Goal: Book appointment/travel/reservation

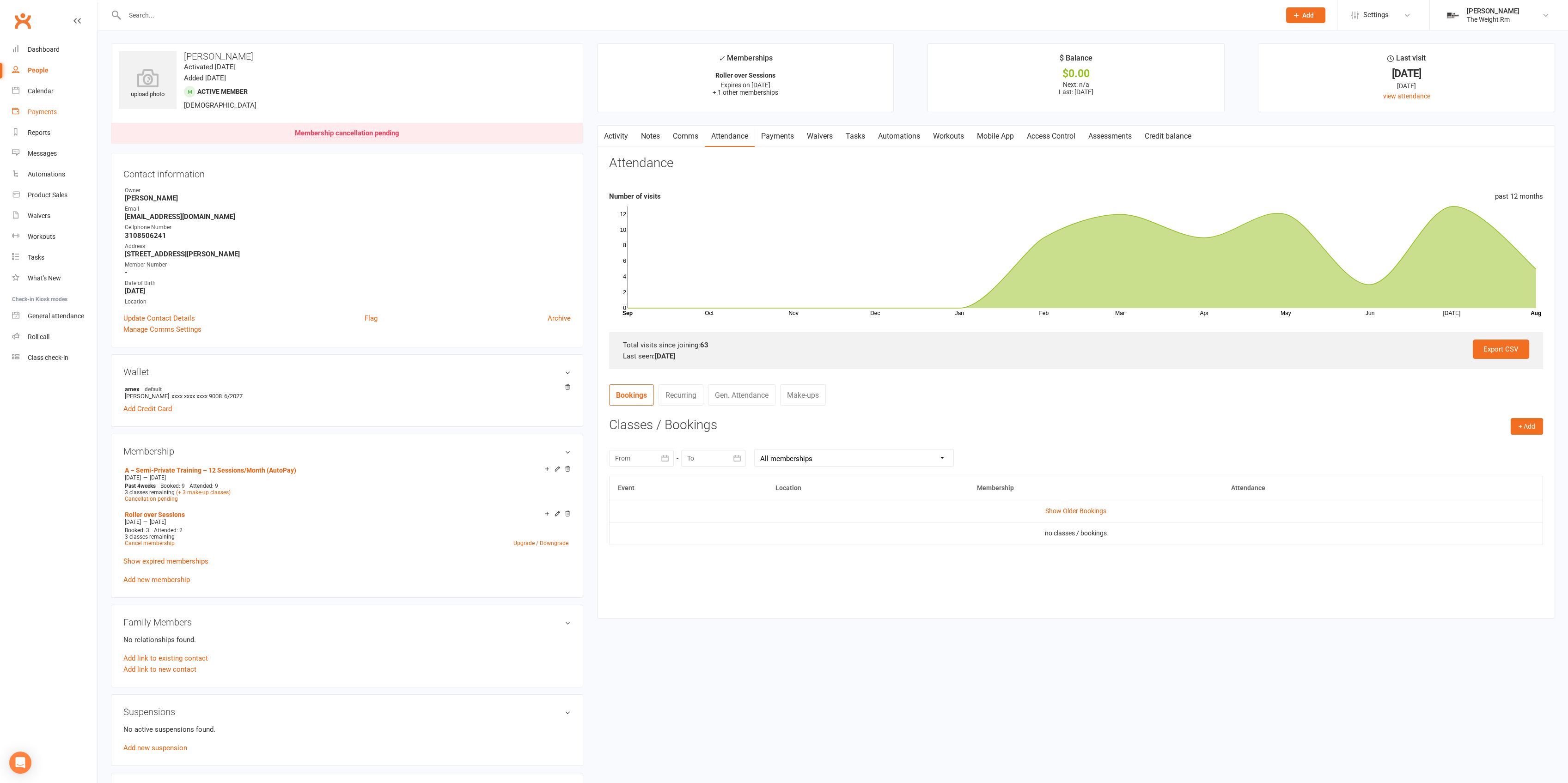
click at [56, 114] on link "Payments" at bounding box center [55, 112] width 86 height 21
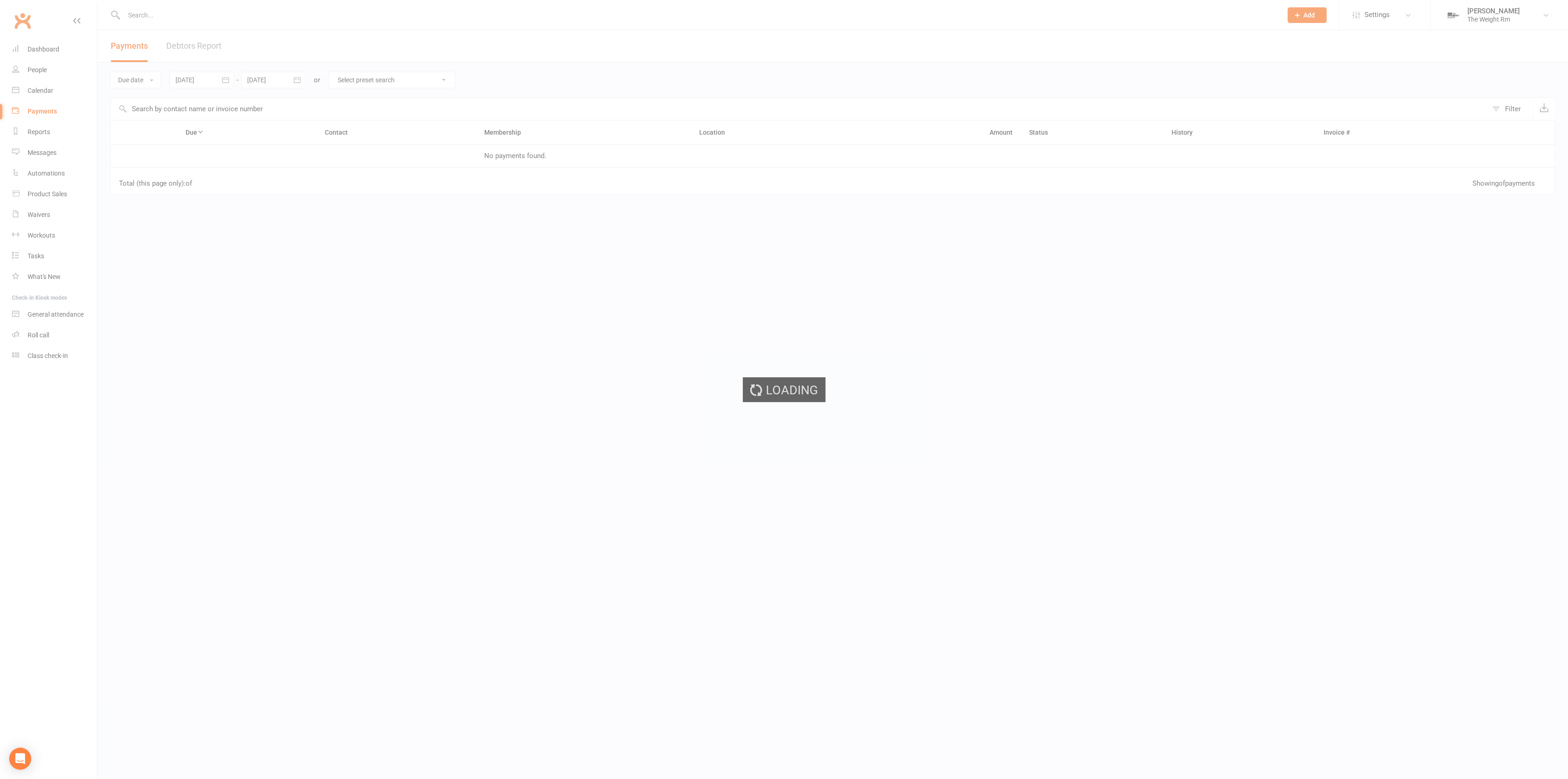
click at [63, 76] on div "Loading" at bounding box center [784, 389] width 1568 height 779
click at [60, 82] on link "Calendar" at bounding box center [55, 91] width 85 height 21
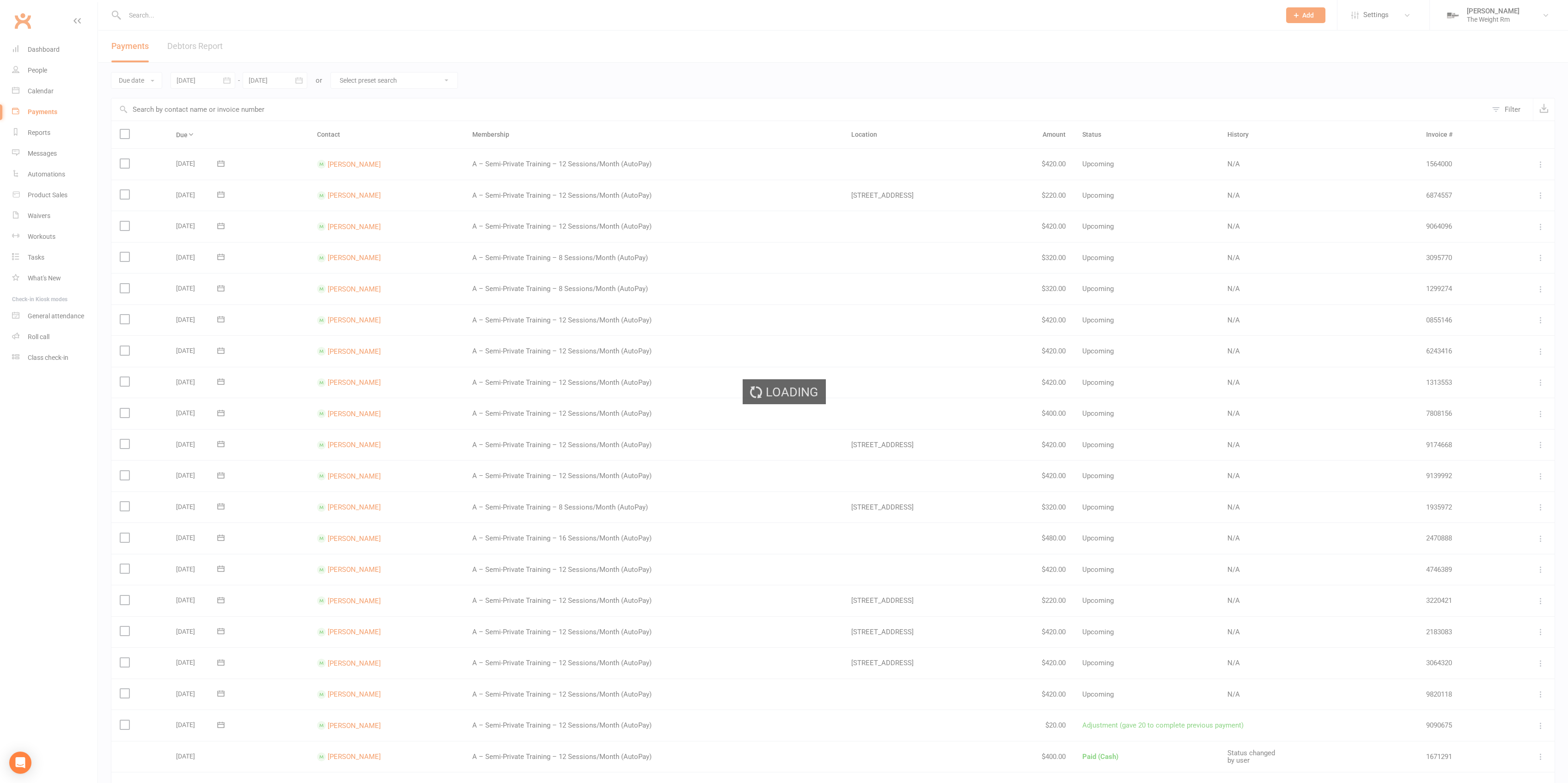
click at [56, 86] on div "Loading" at bounding box center [784, 391] width 1568 height 783
click at [56, 88] on ui-view "Prospect Member Non-attending contact Class / event Appointment Task Membership…" at bounding box center [784, 540] width 1568 height 1075
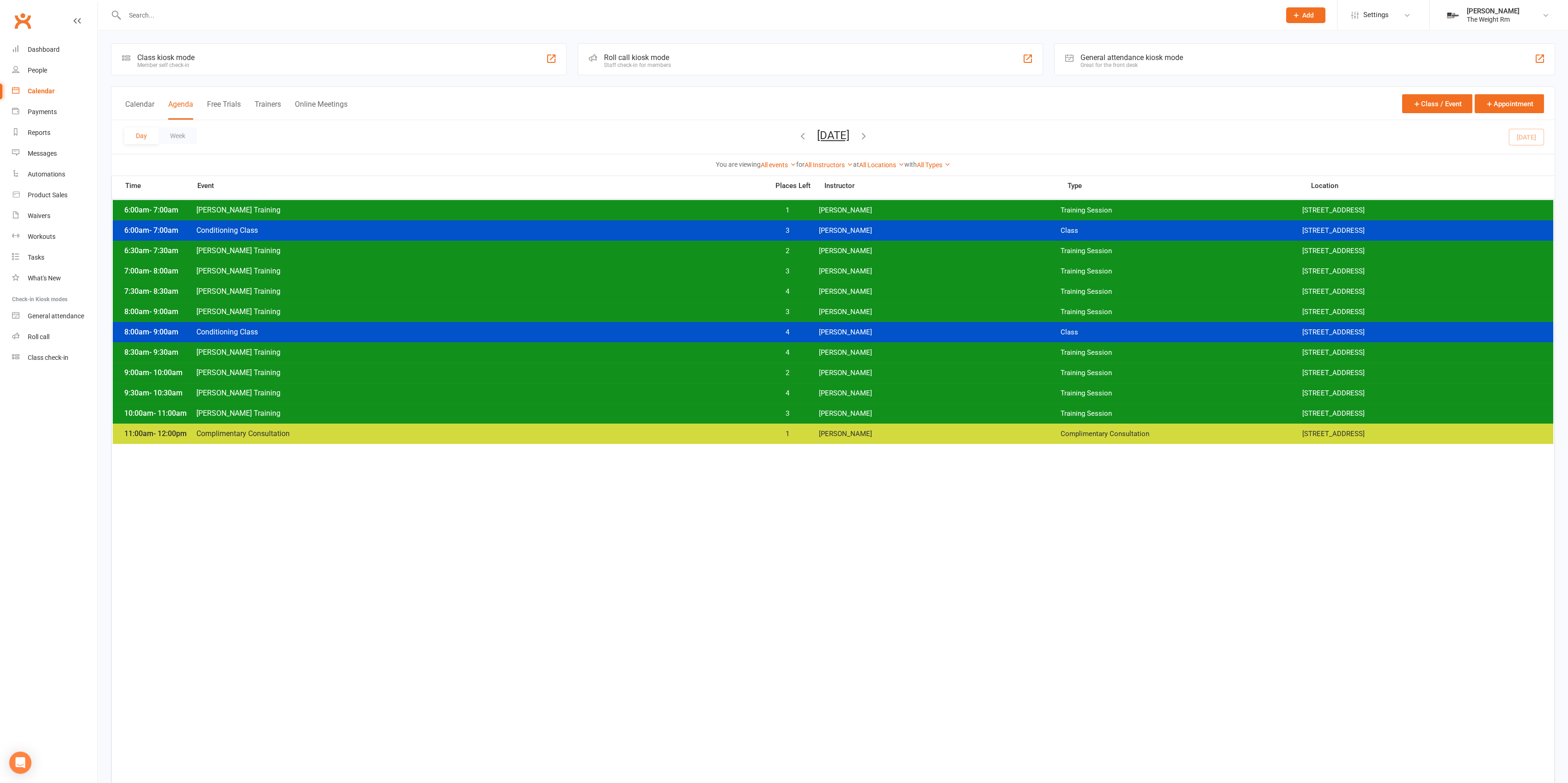
click at [314, 348] on span "[PERSON_NAME] Training" at bounding box center [479, 352] width 568 height 9
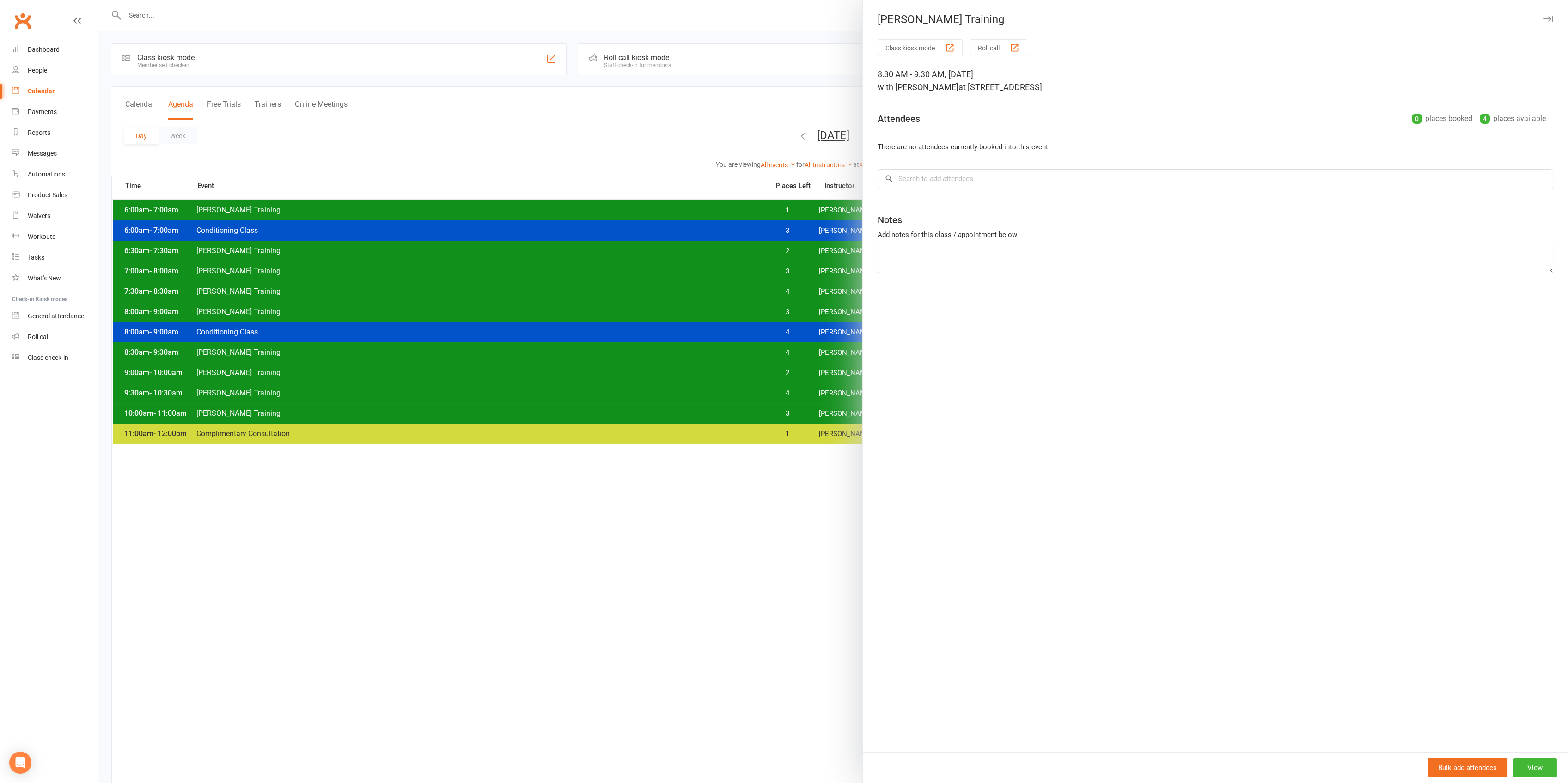
click at [314, 351] on div at bounding box center [833, 391] width 1470 height 783
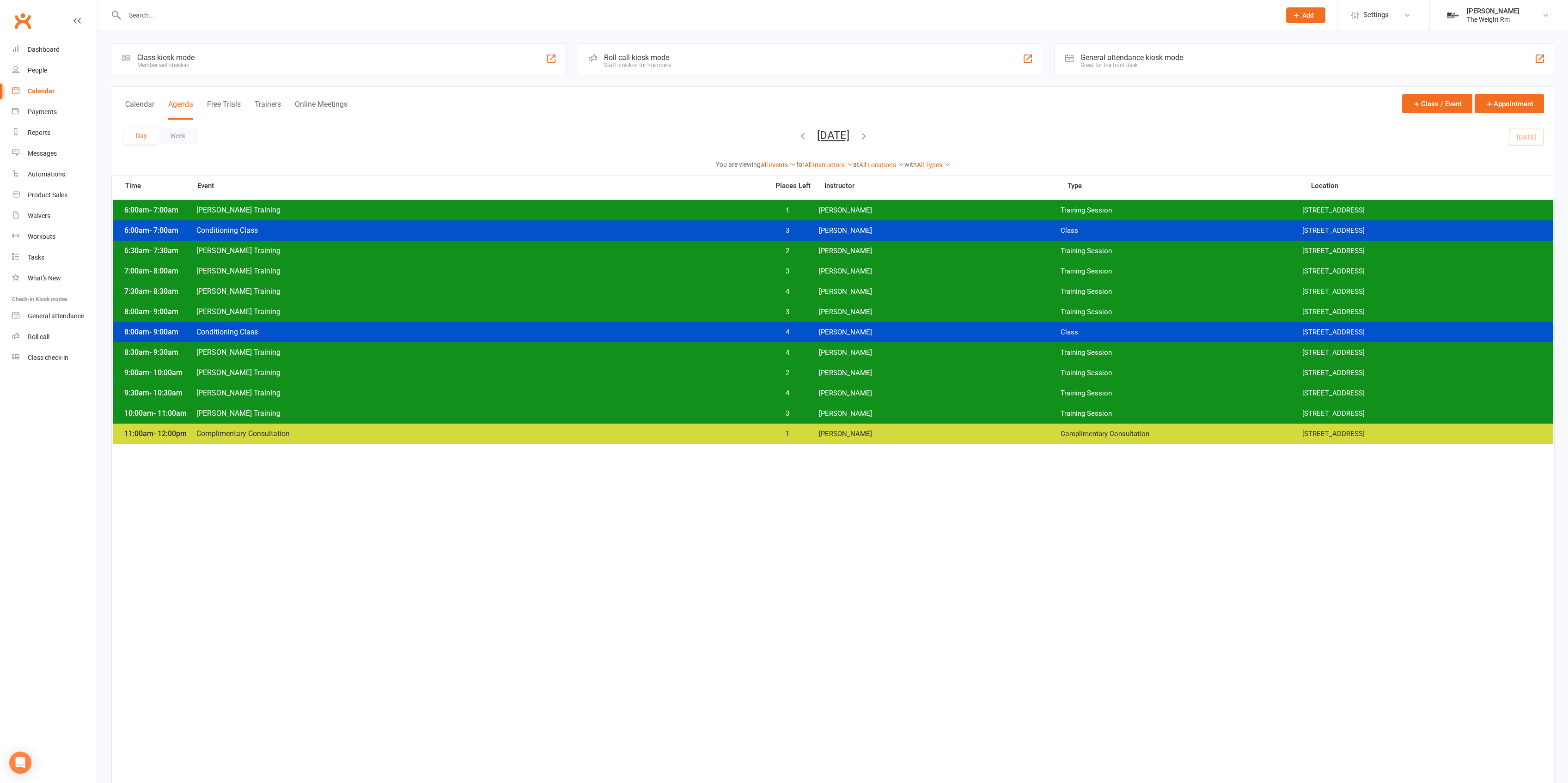
click at [318, 374] on span "[PERSON_NAME] Training" at bounding box center [479, 373] width 568 height 9
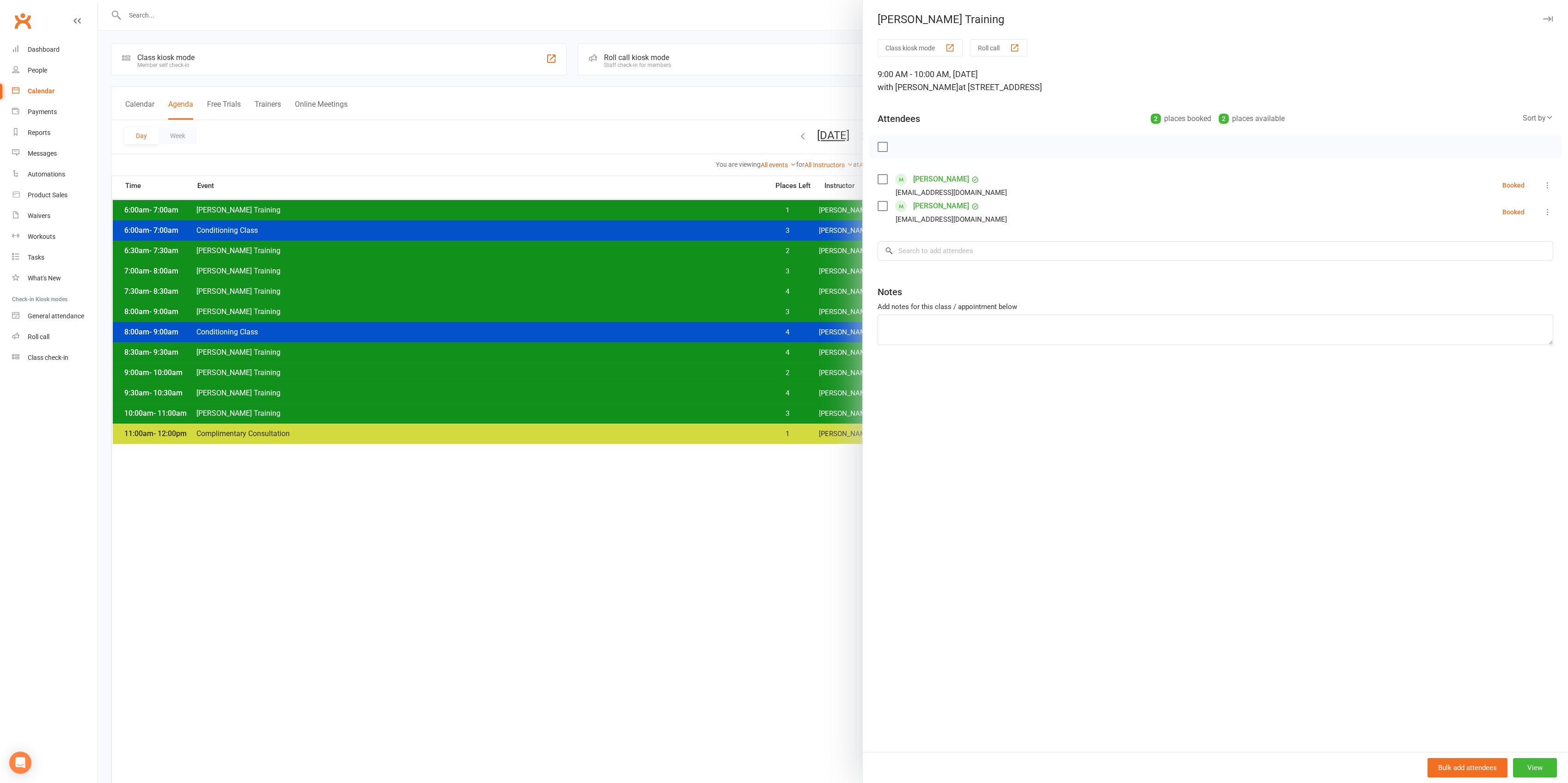
click at [318, 374] on div at bounding box center [833, 391] width 1470 height 783
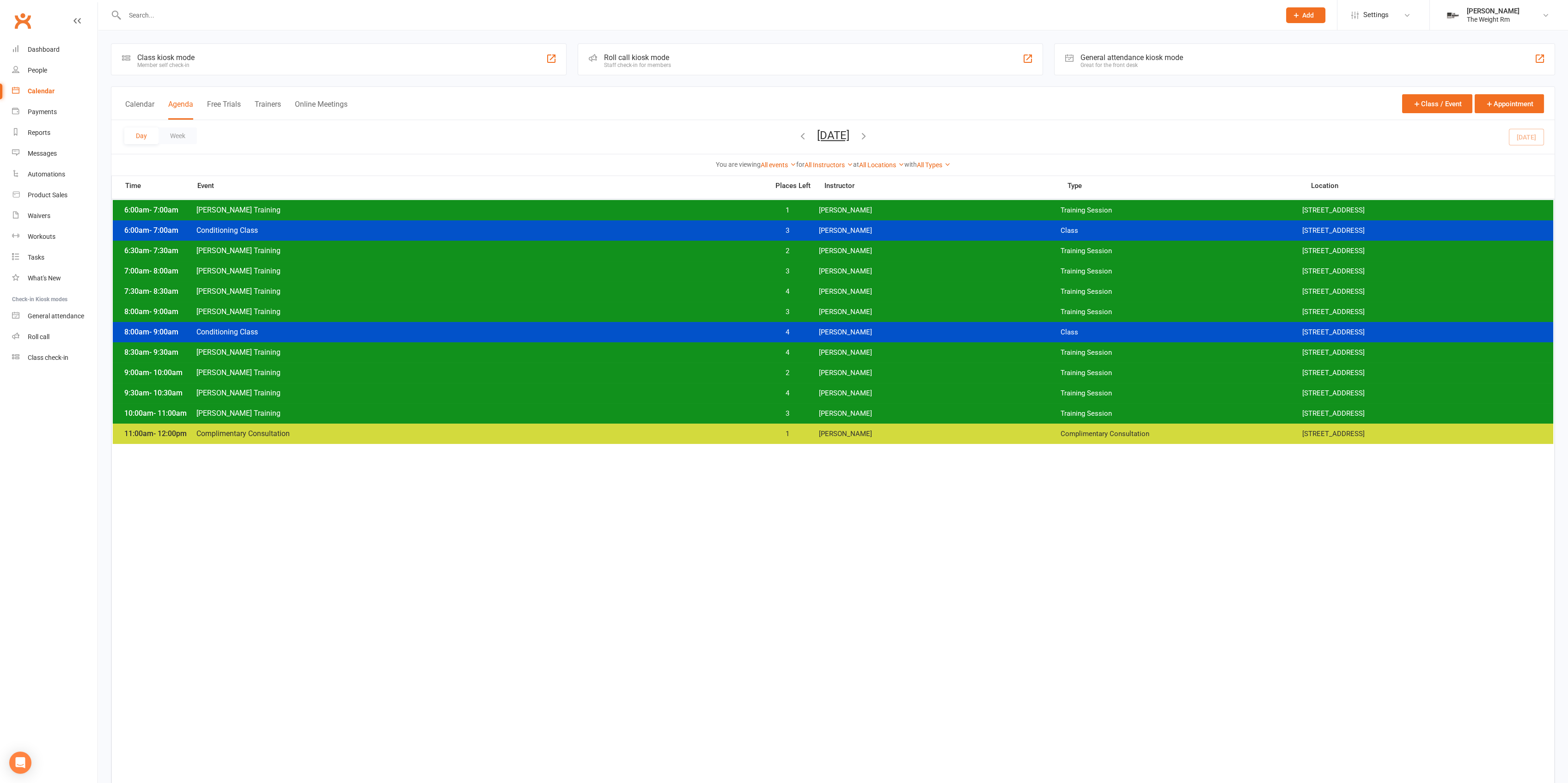
click at [827, 131] on button "[DATE]" at bounding box center [833, 135] width 32 height 13
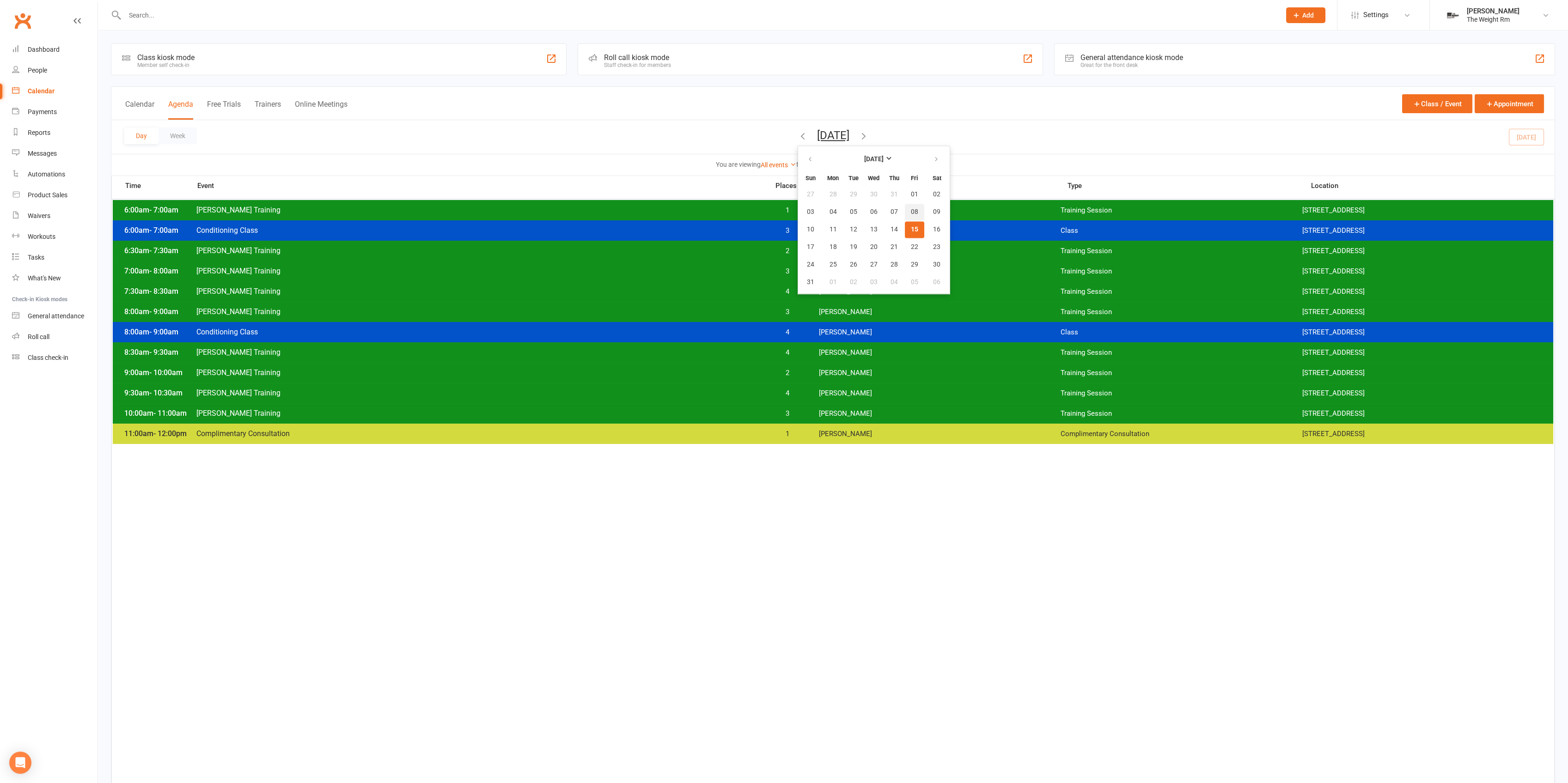
click at [905, 212] on button "08" at bounding box center [915, 212] width 20 height 17
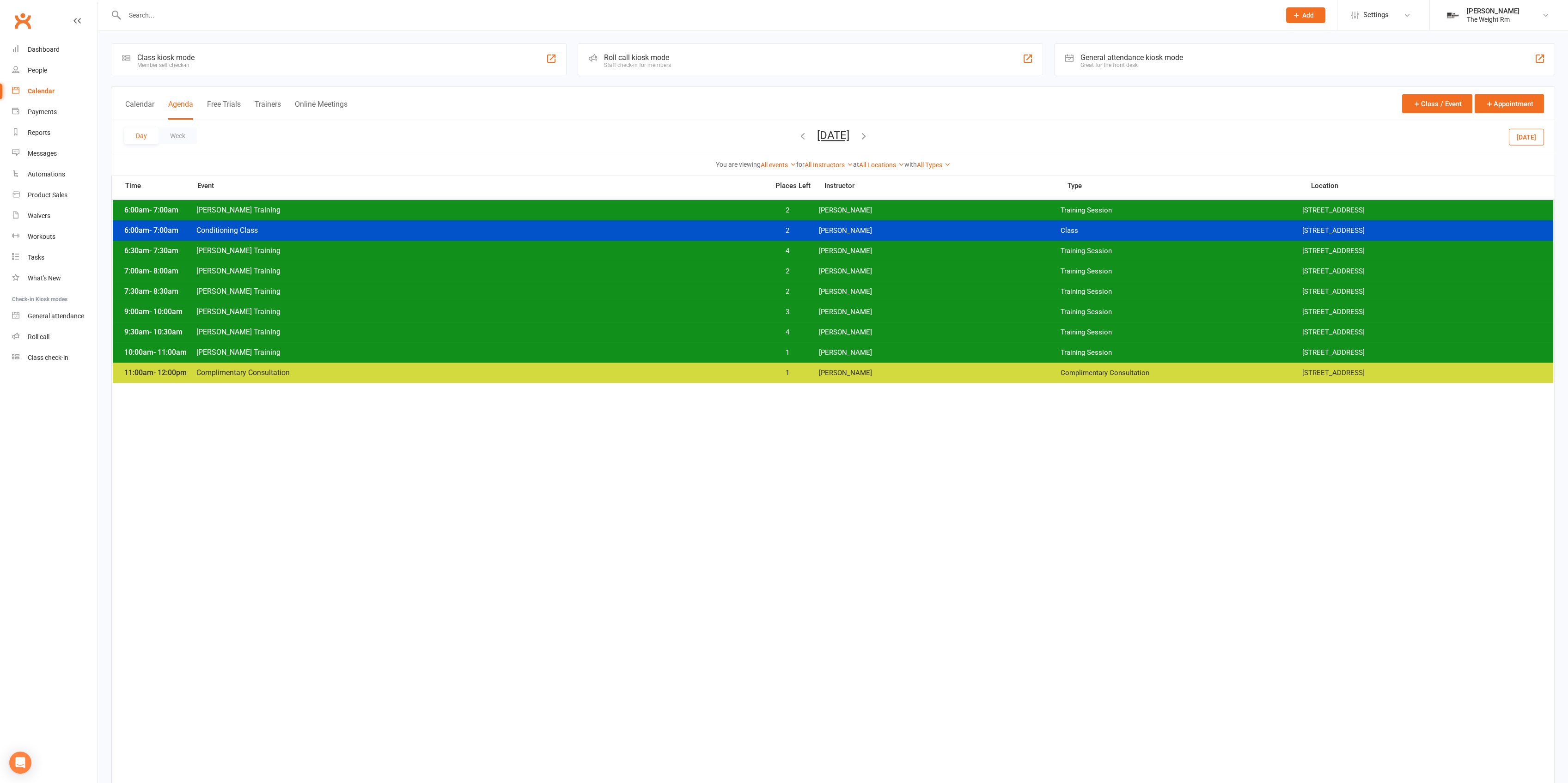
click at [790, 271] on span "2" at bounding box center [787, 271] width 48 height 9
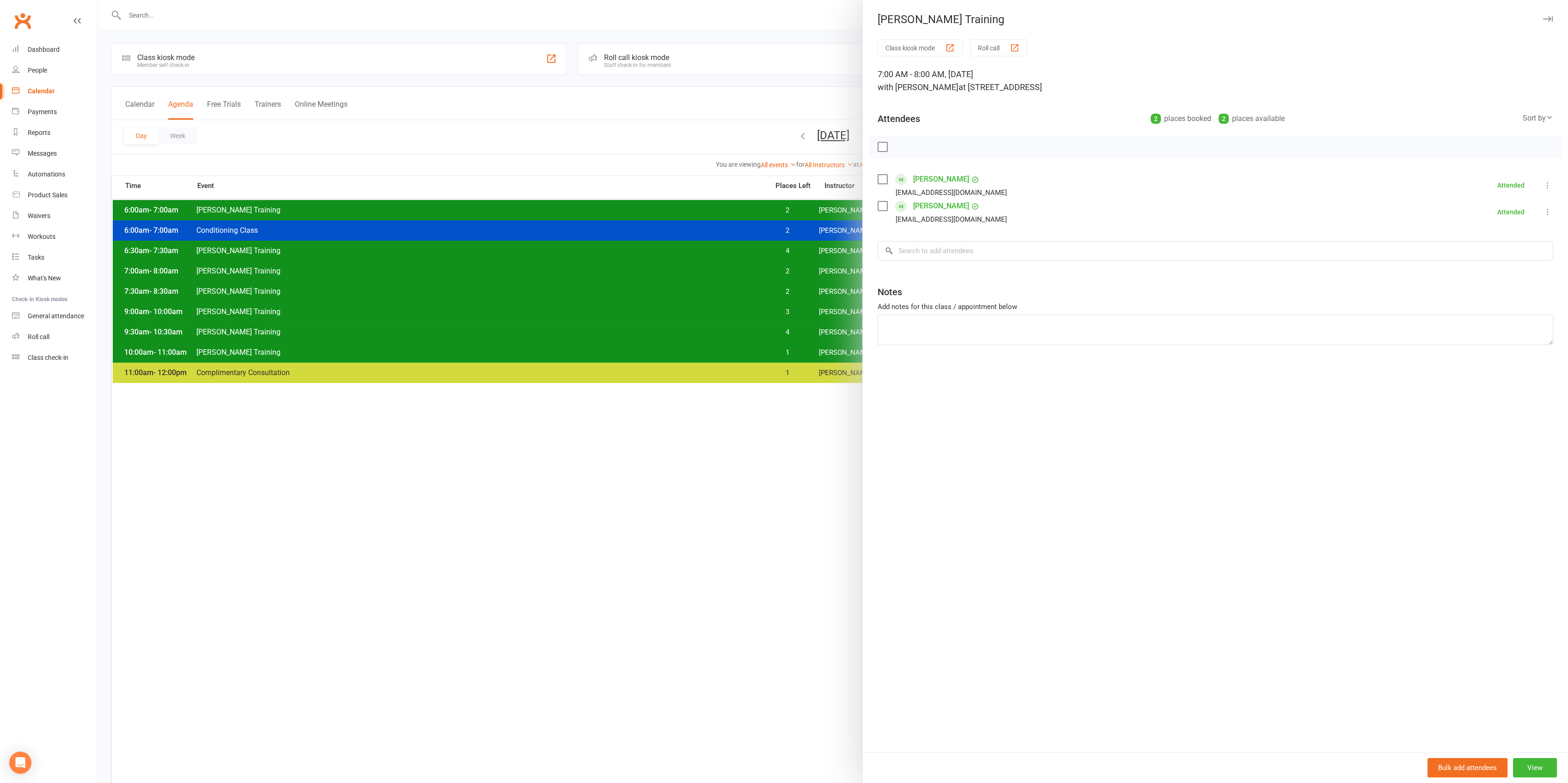
click at [790, 271] on div at bounding box center [833, 391] width 1470 height 783
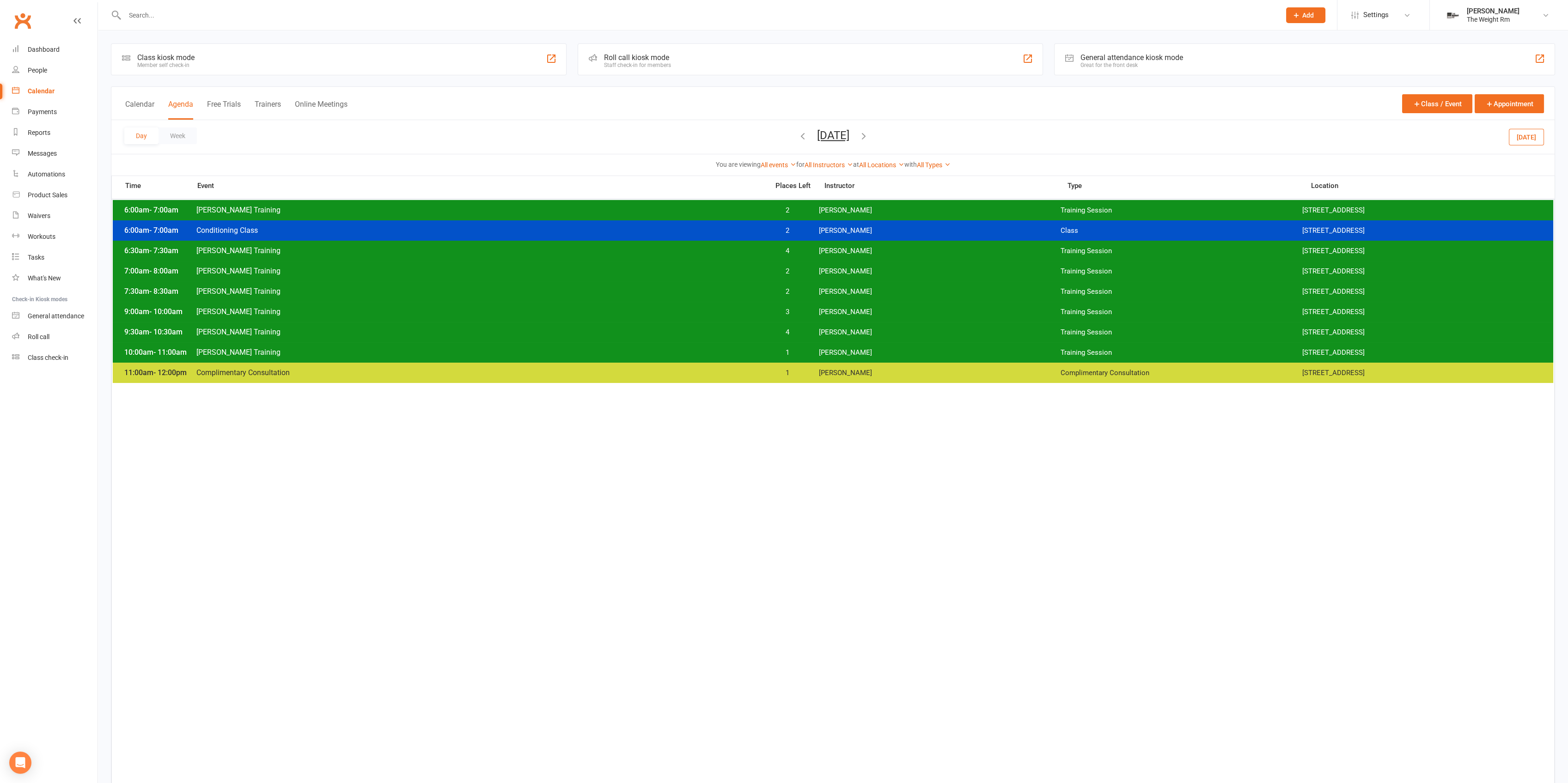
click at [798, 255] on span "4" at bounding box center [787, 251] width 48 height 9
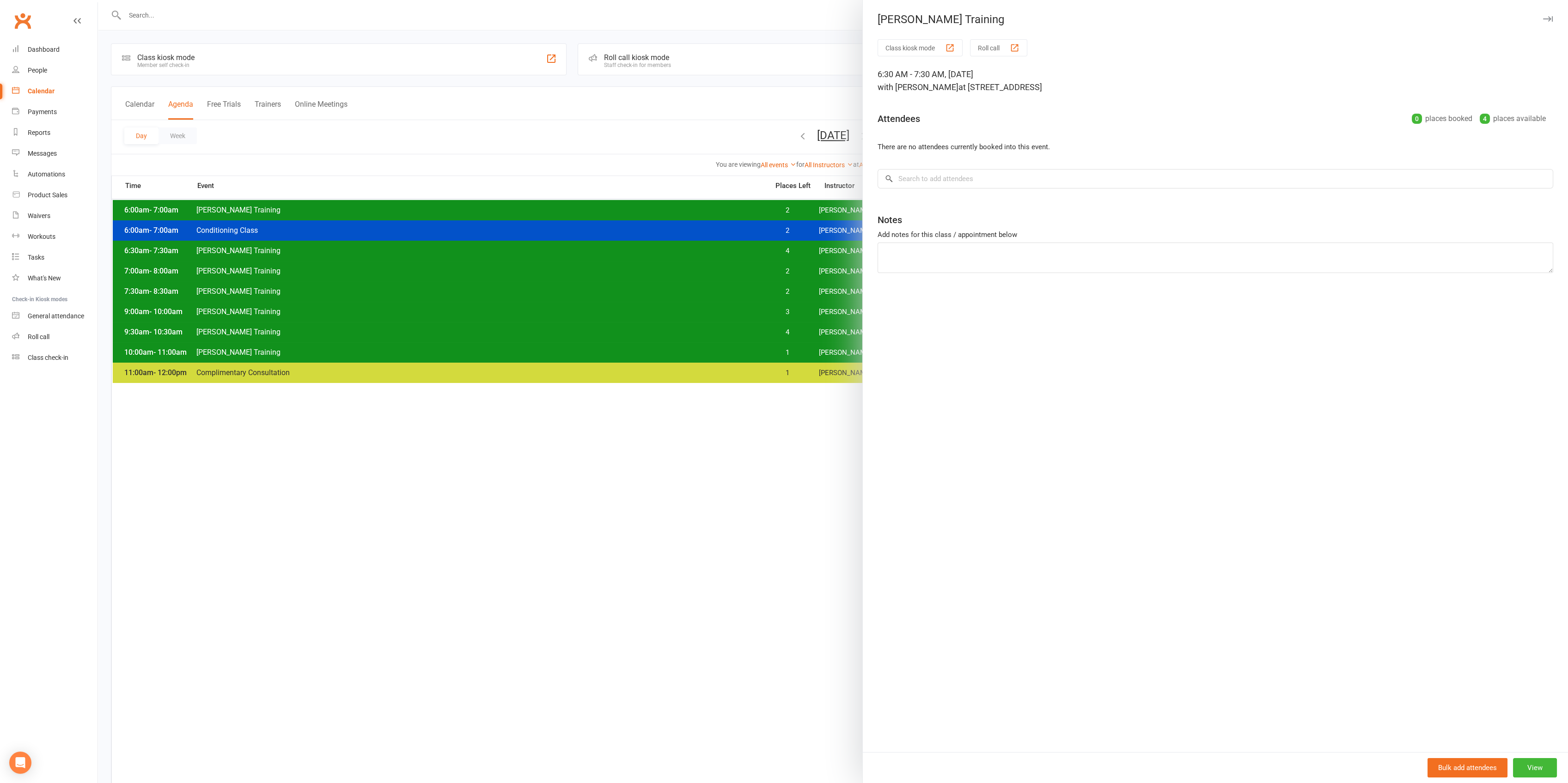
click at [798, 255] on div at bounding box center [833, 391] width 1470 height 783
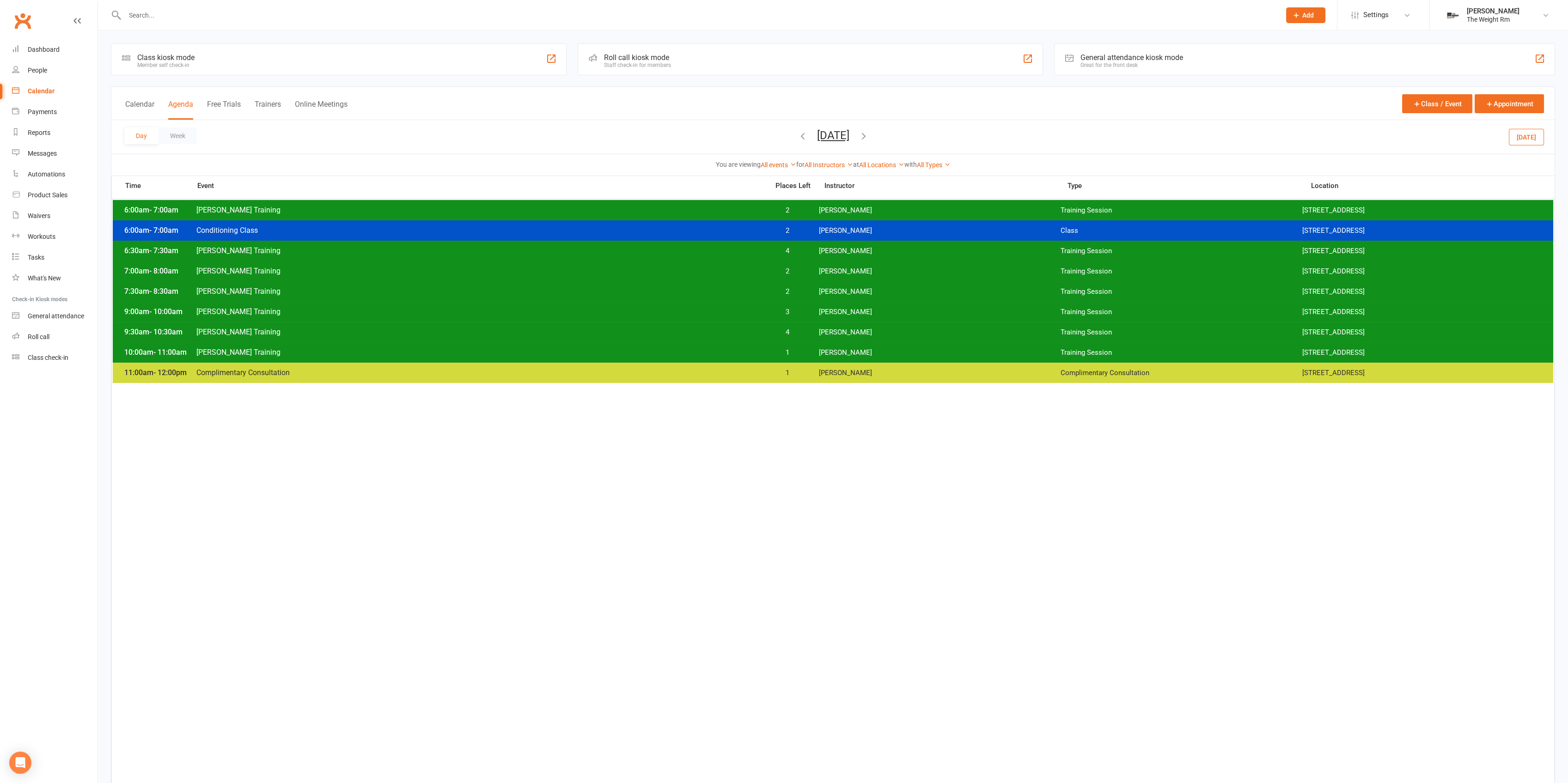
click at [806, 297] on div "7:30am - 8:30am [PERSON_NAME] Training 2 [PERSON_NAME] Training Session [STREET…" at bounding box center [833, 291] width 1441 height 20
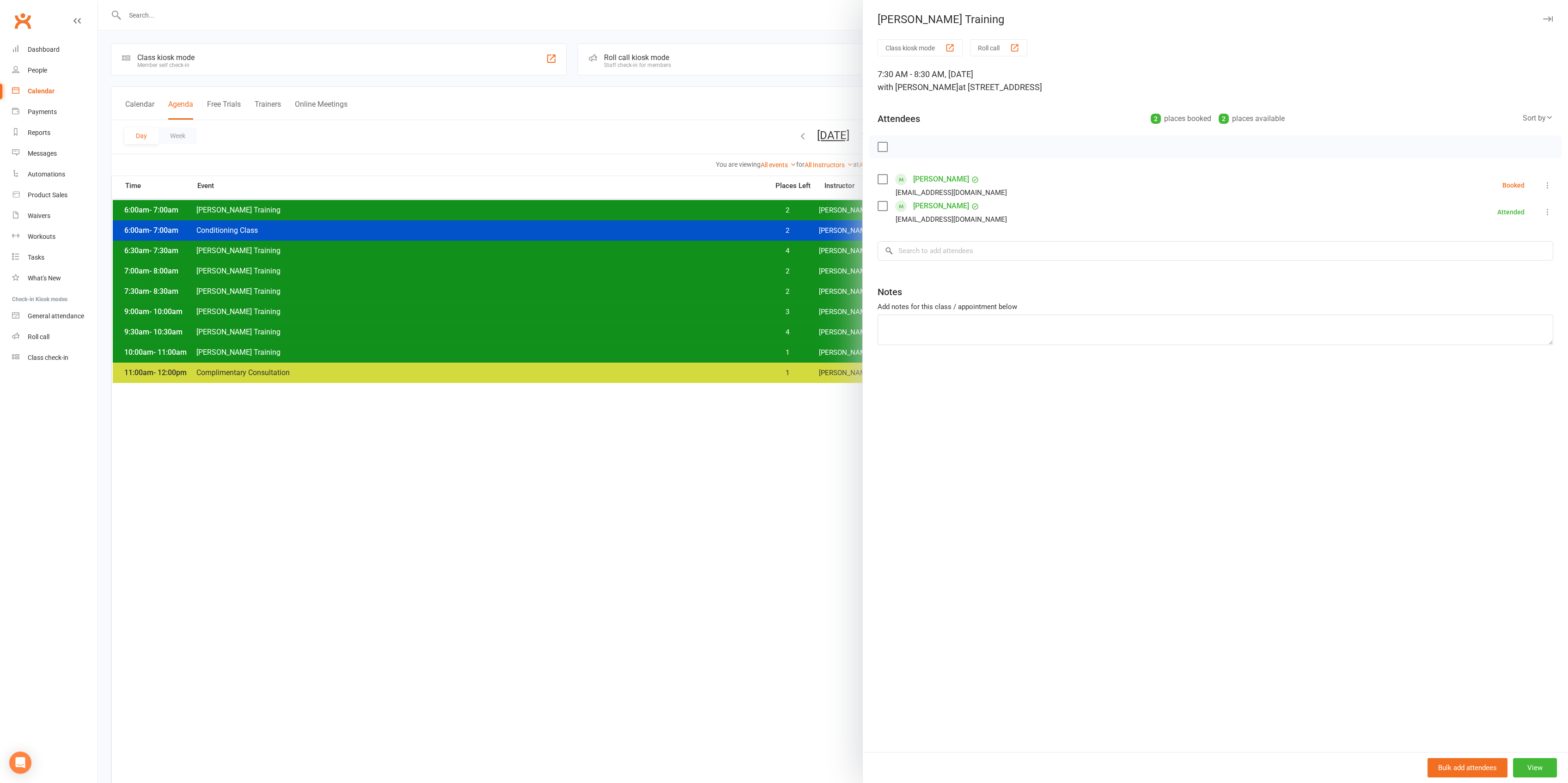
click at [1543, 183] on icon at bounding box center [1547, 185] width 9 height 9
click at [1502, 225] on link "Remove" at bounding box center [1498, 222] width 108 height 18
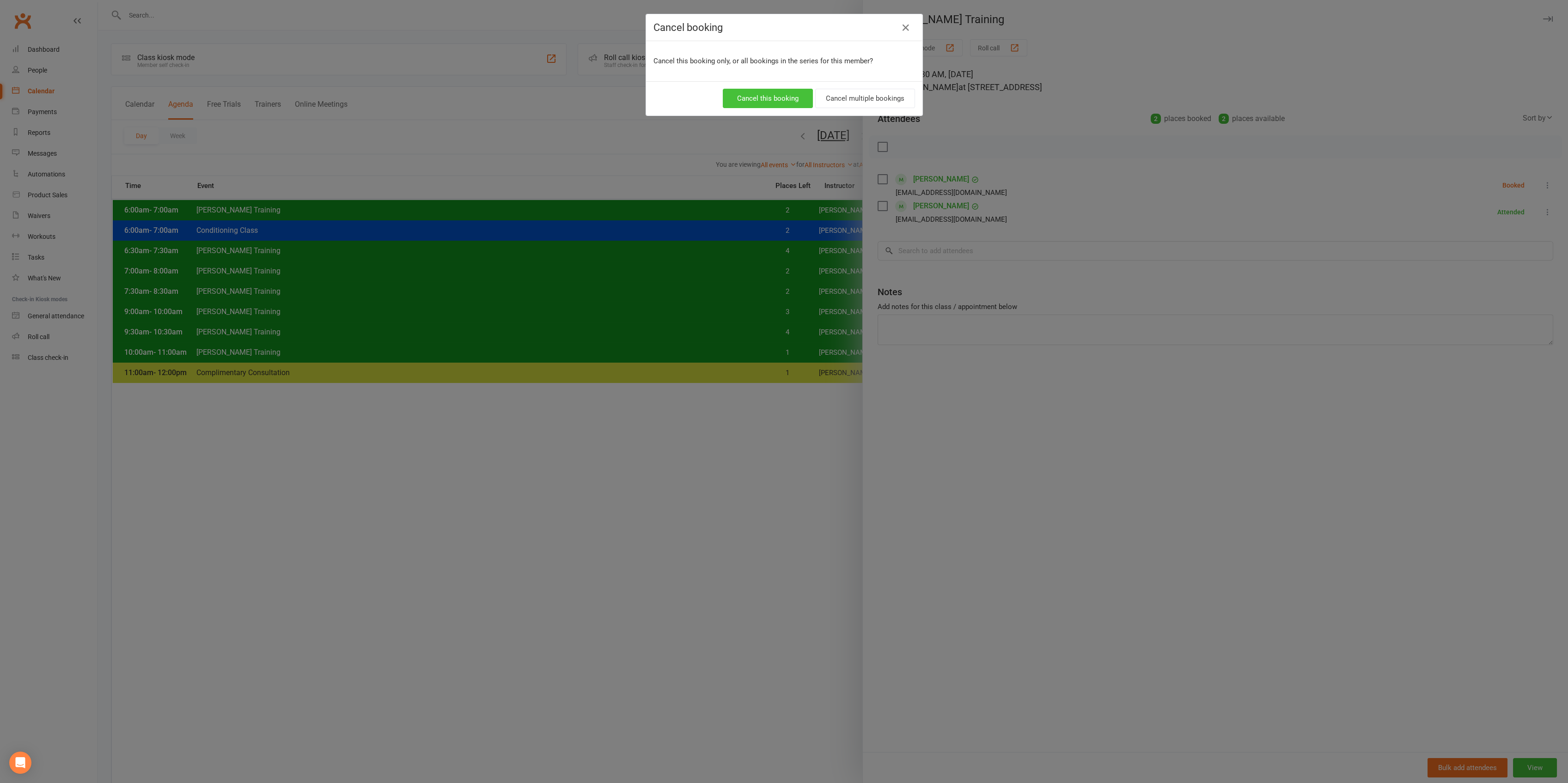
click at [775, 95] on button "Cancel this booking" at bounding box center [767, 99] width 90 height 20
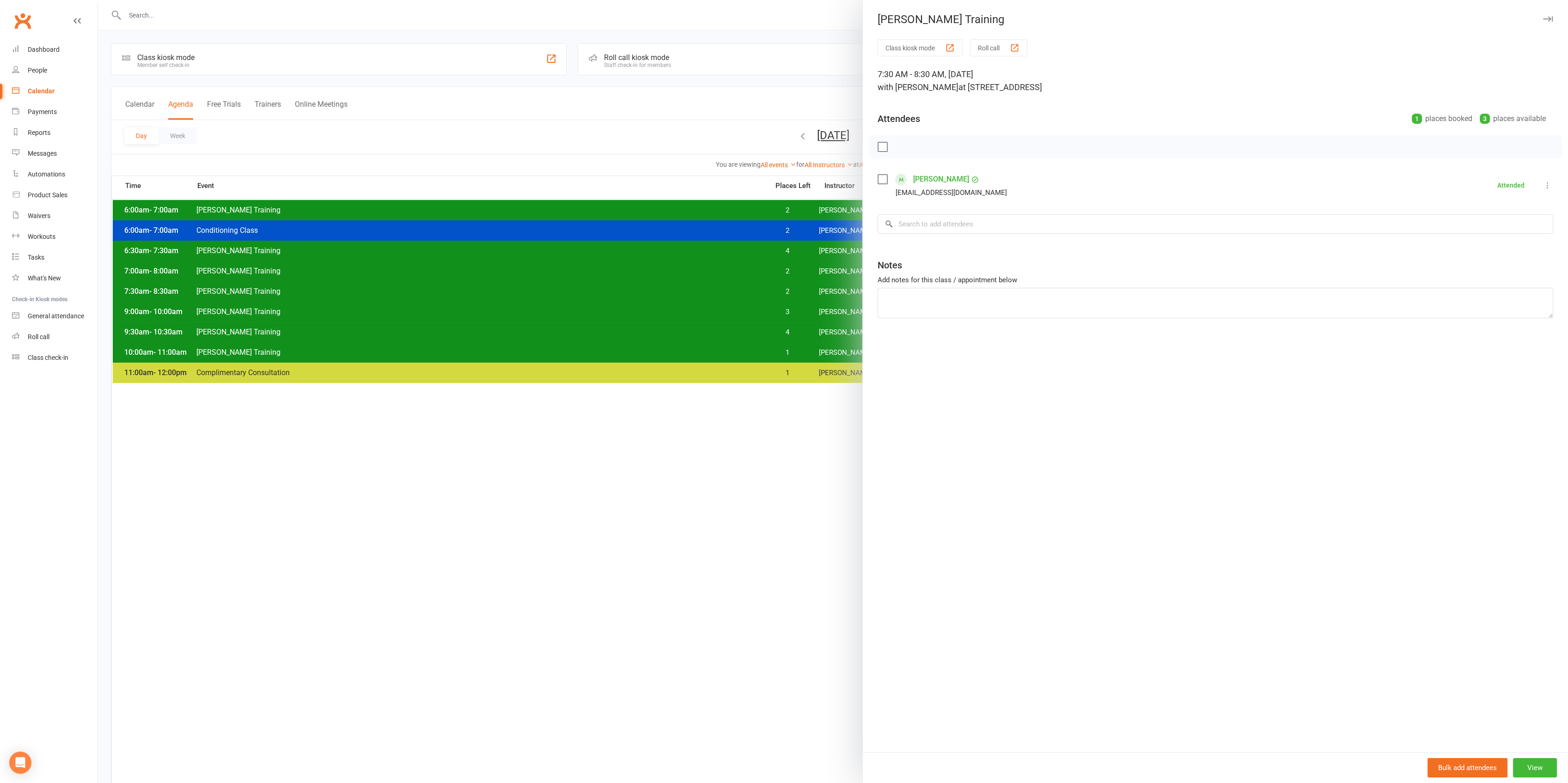
click at [835, 133] on div at bounding box center [833, 391] width 1470 height 783
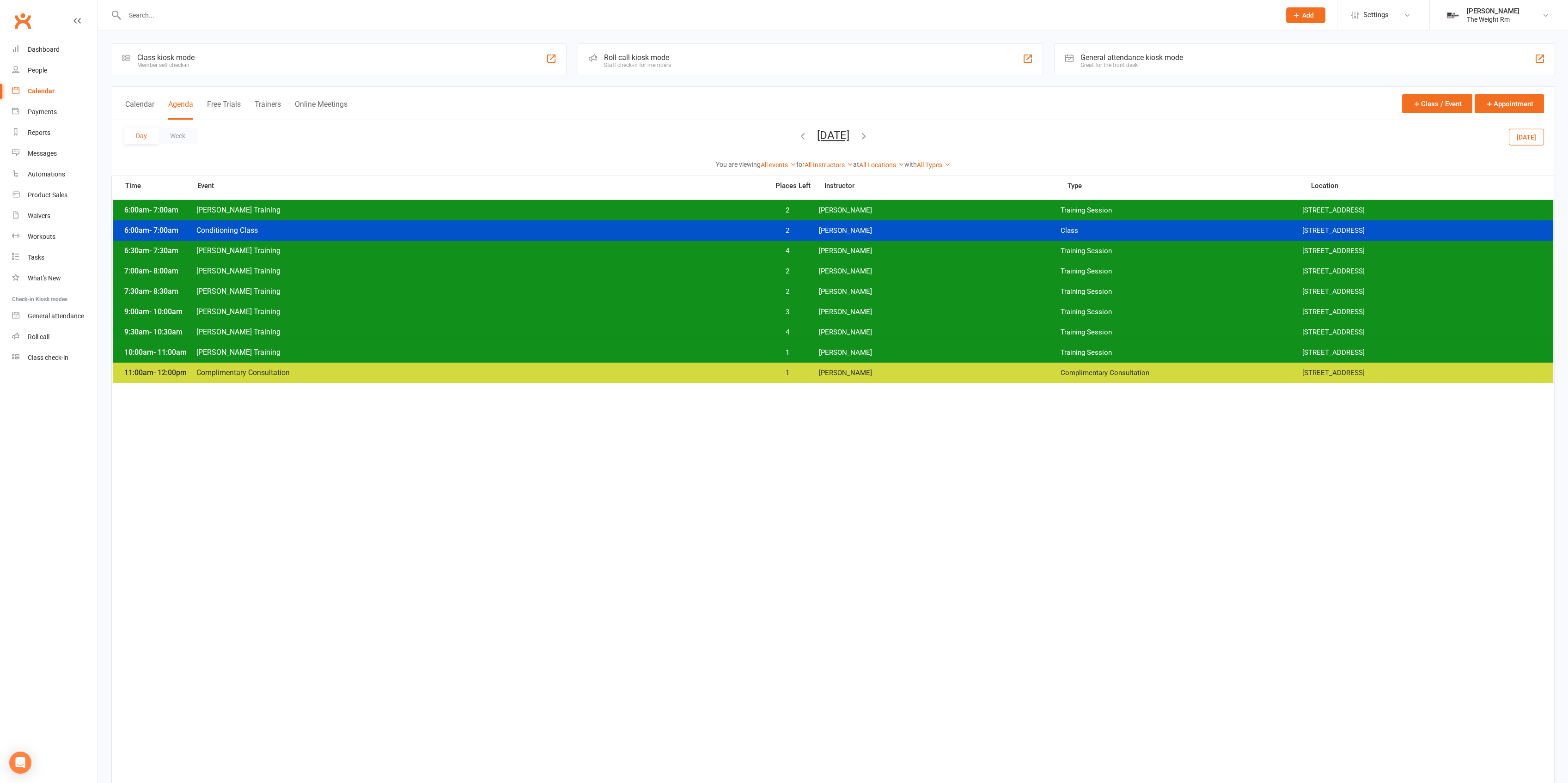
click at [849, 131] on button "[DATE]" at bounding box center [833, 135] width 32 height 13
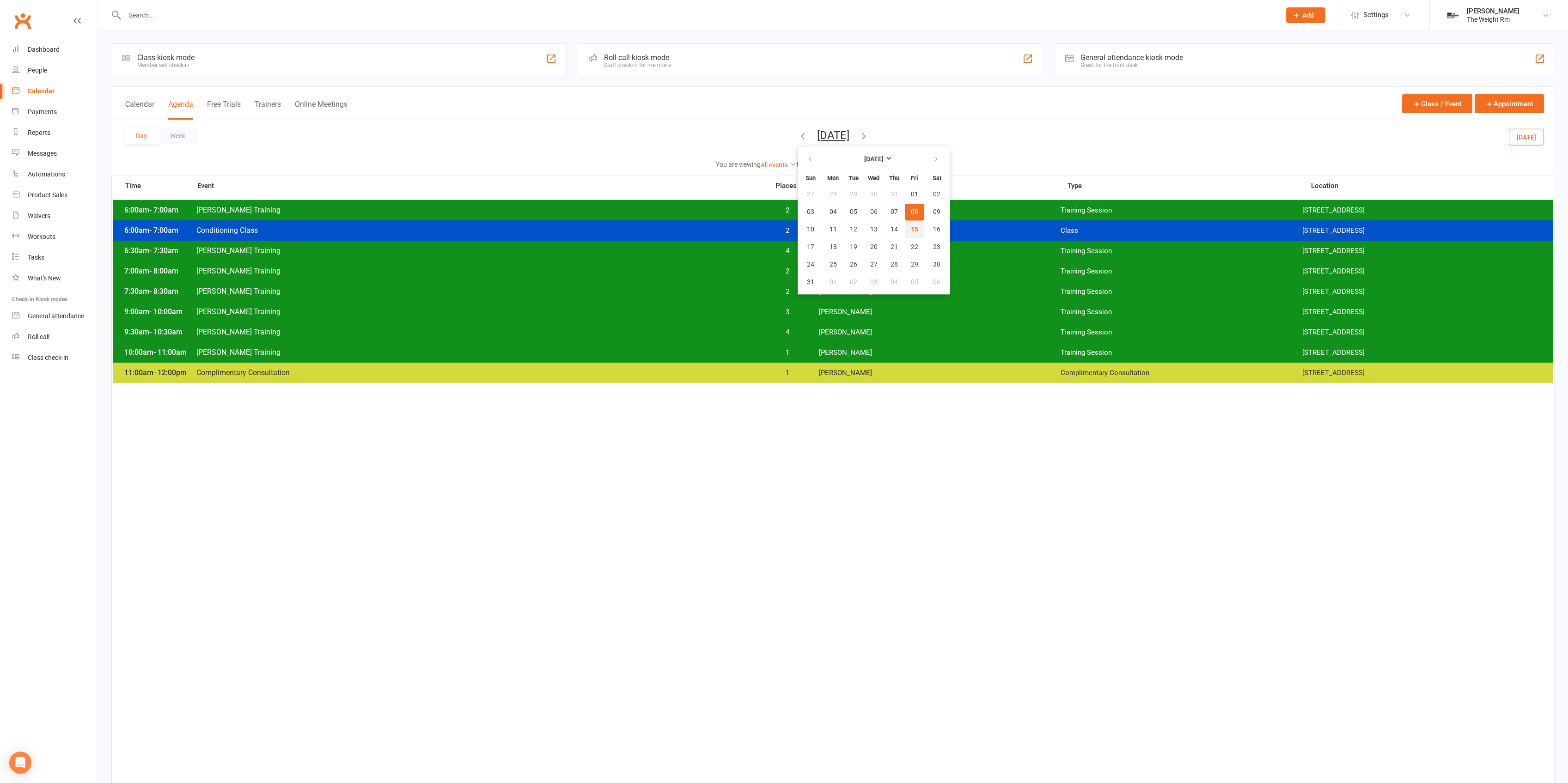
click at [905, 225] on button "15" at bounding box center [915, 230] width 20 height 17
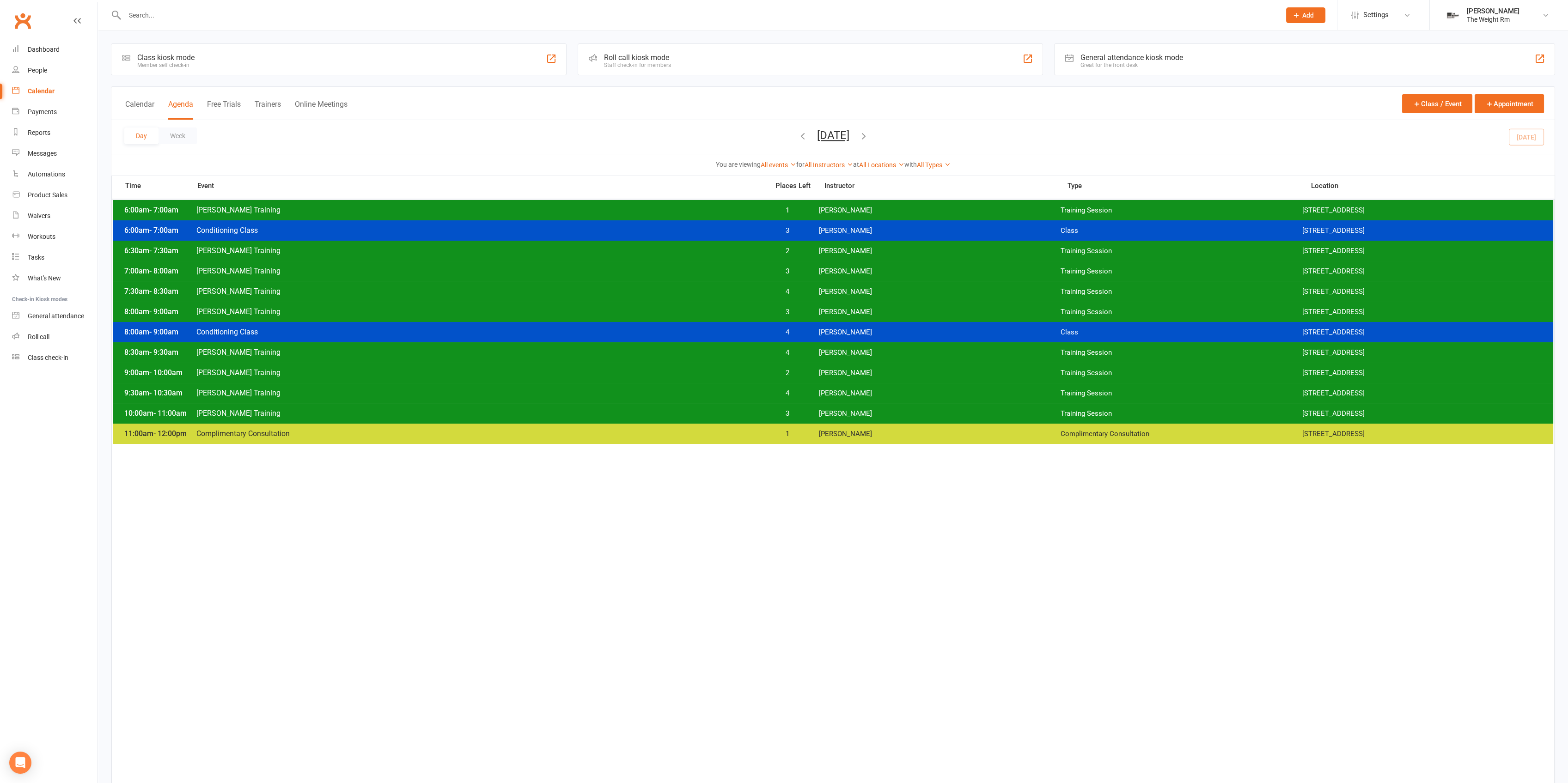
click at [741, 353] on span "[PERSON_NAME] Training" at bounding box center [479, 352] width 568 height 9
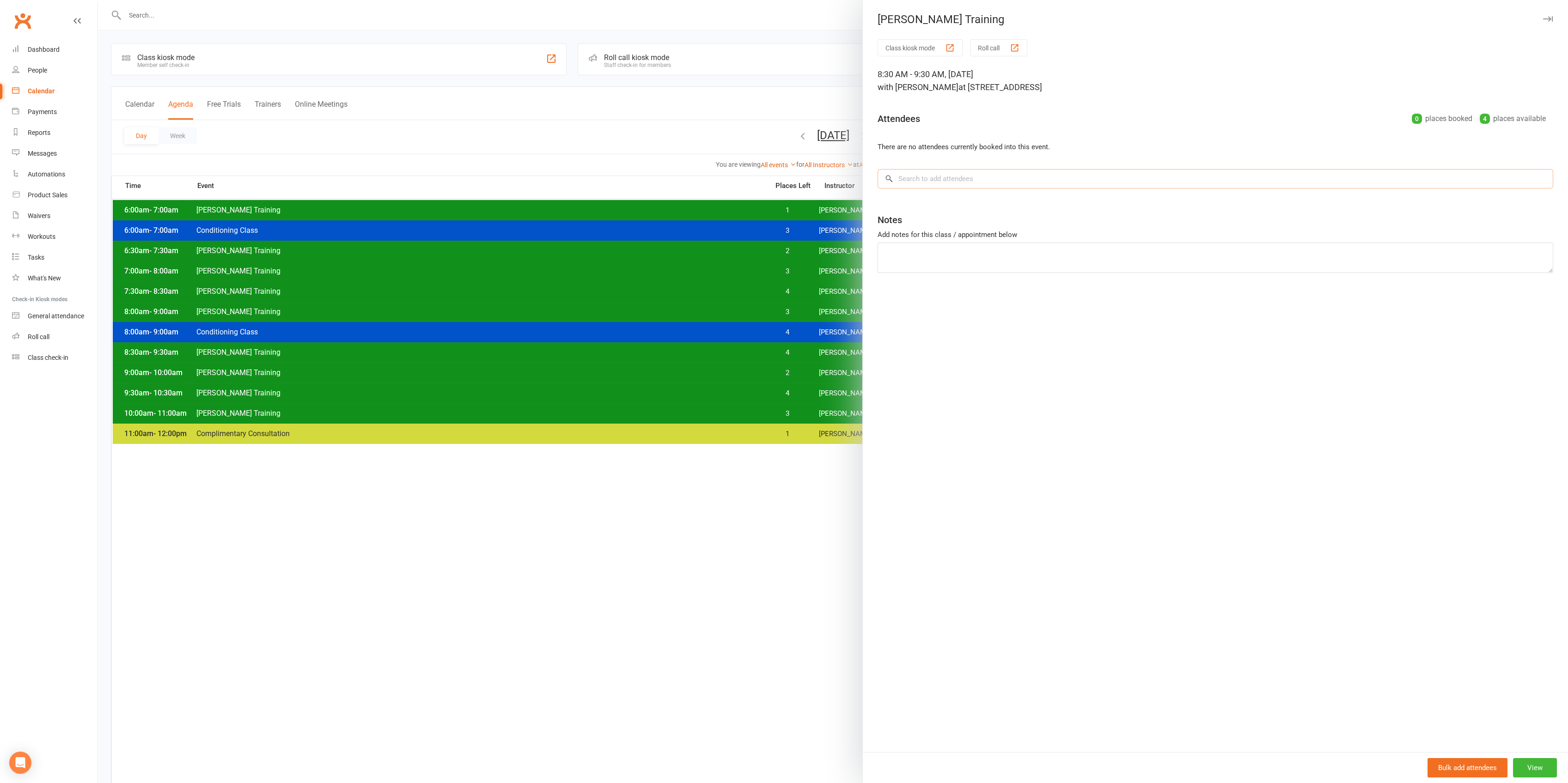
click at [934, 183] on input "search" at bounding box center [1215, 179] width 675 height 20
type input "nelley"
drag, startPoint x: 907, startPoint y: 198, endPoint x: 917, endPoint y: 173, distance: 26.9
click at [917, 173] on div "× No results [PERSON_NAME] [EMAIL_ADDRESS][DOMAIN_NAME]" at bounding box center [1215, 179] width 675 height 20
click at [917, 173] on input "search" at bounding box center [1215, 179] width 675 height 20
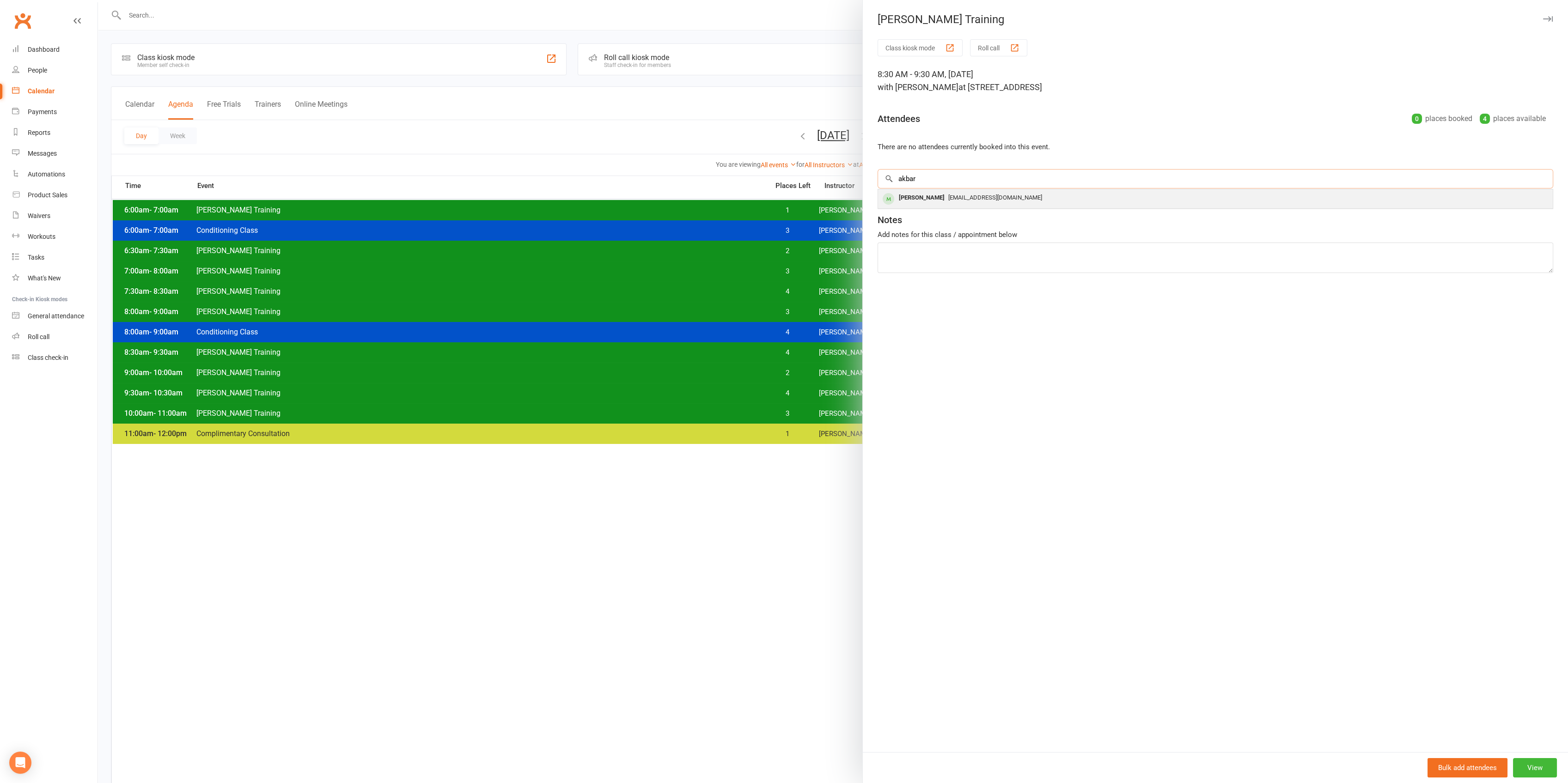
type input "akbar"
click at [948, 198] on span "[EMAIL_ADDRESS][DOMAIN_NAME]" at bounding box center [995, 197] width 94 height 7
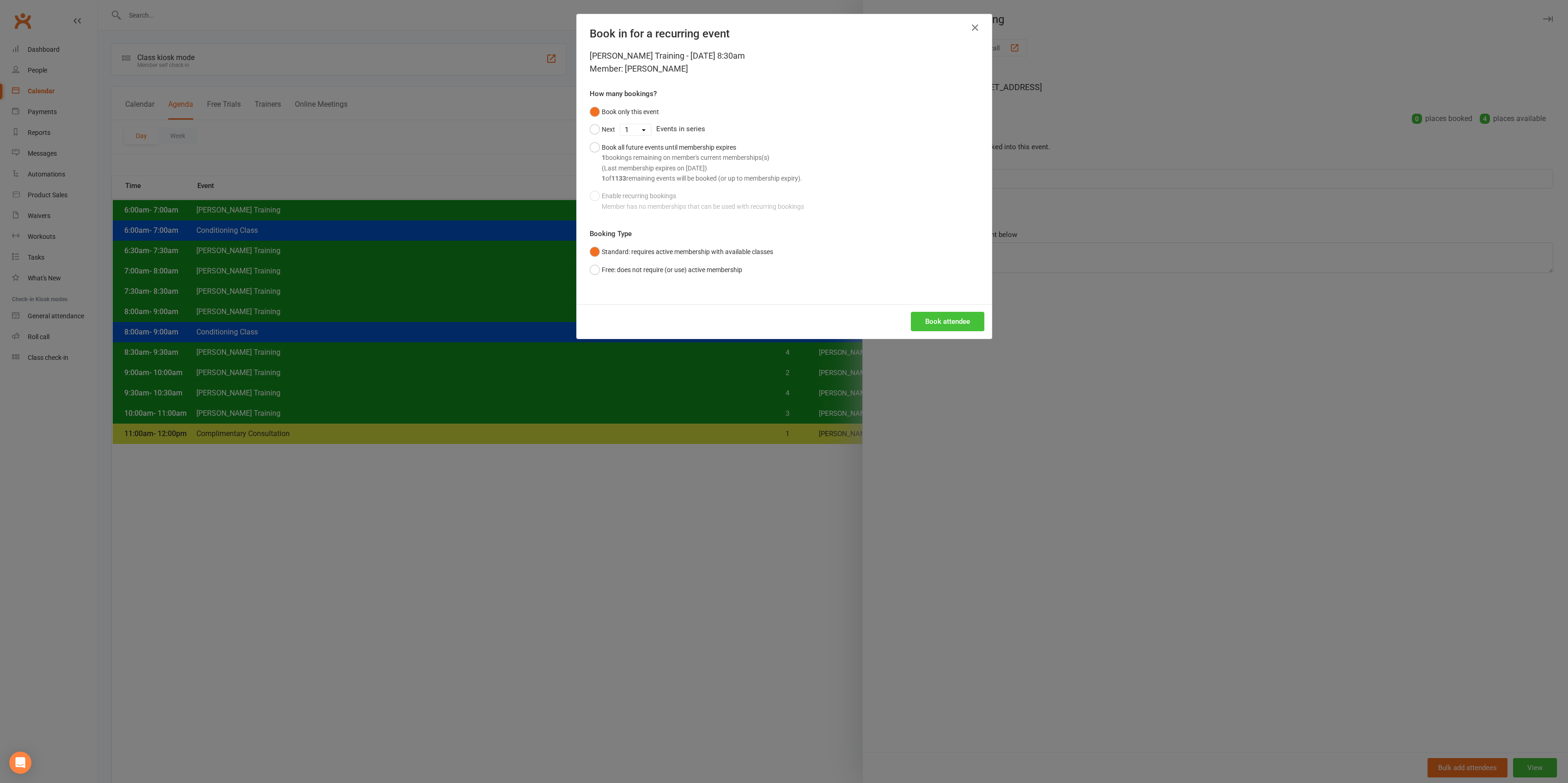
click at [951, 323] on button "Book attendee" at bounding box center [948, 321] width 73 height 20
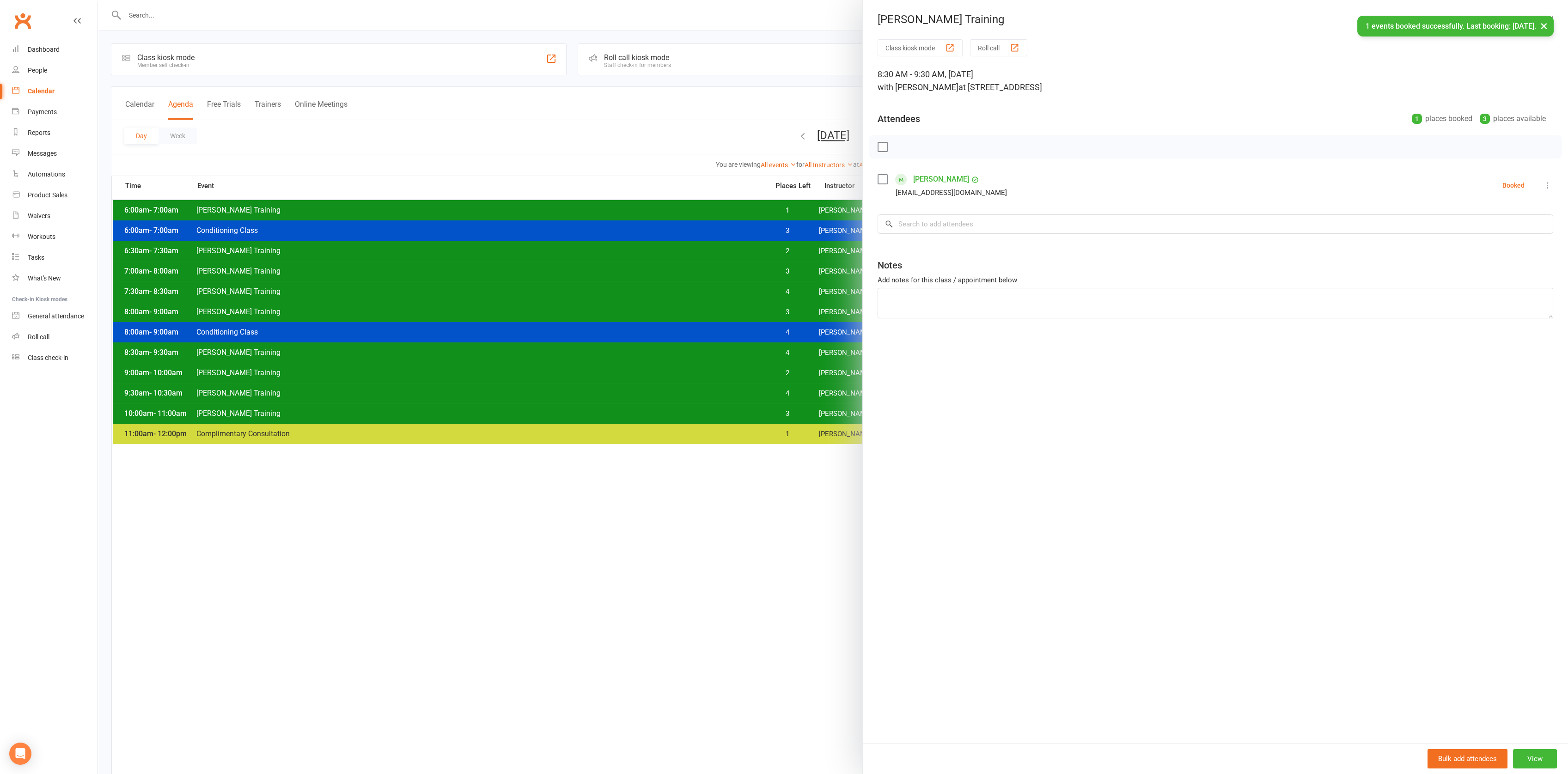
click at [1542, 33] on button "×" at bounding box center [1544, 26] width 17 height 20
